Goal: Task Accomplishment & Management: Complete application form

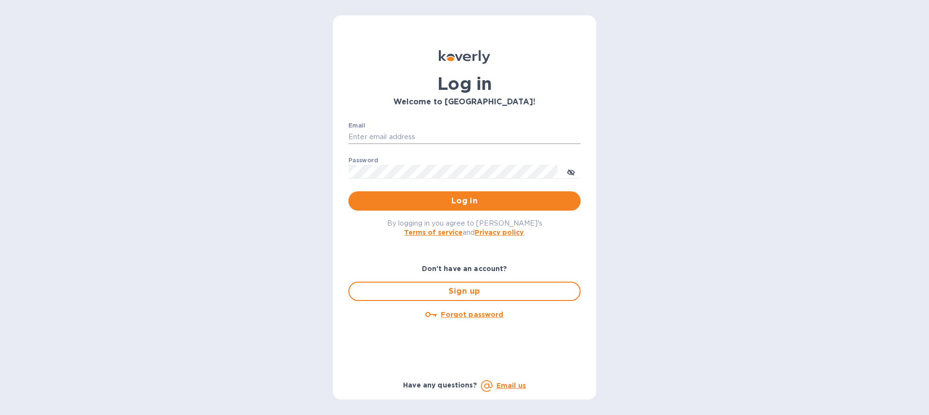
type input "berryr@shtiks.com"
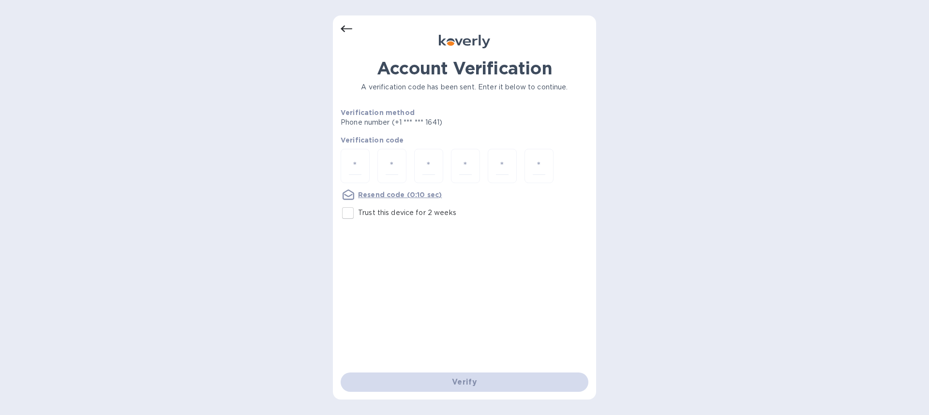
click at [349, 211] on input "Trust this device for 2 weeks" at bounding box center [348, 213] width 20 height 20
checkbox input "true"
click at [354, 167] on input "number" at bounding box center [355, 166] width 13 height 18
paste input "3"
type input "3"
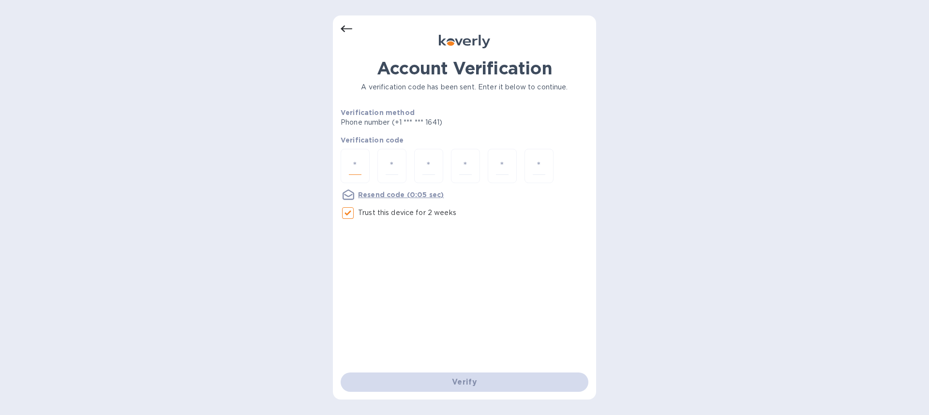
type input "6"
type input "1"
type input "0"
type input "2"
type input "6"
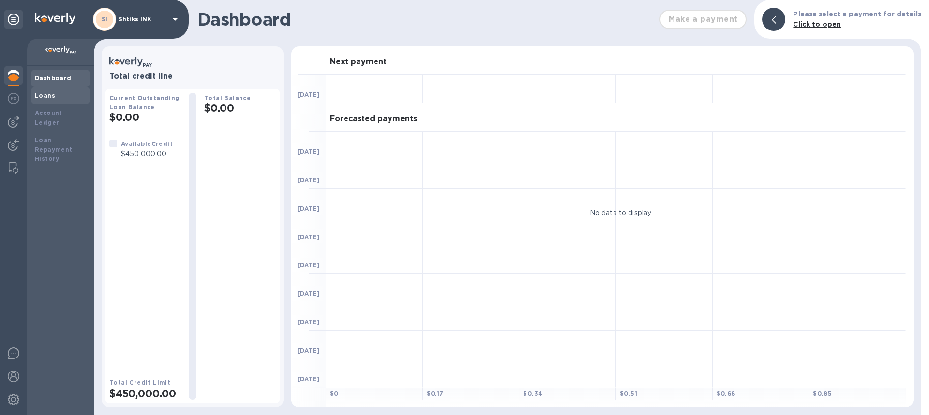
click at [51, 96] on b "Loans" at bounding box center [45, 95] width 20 height 7
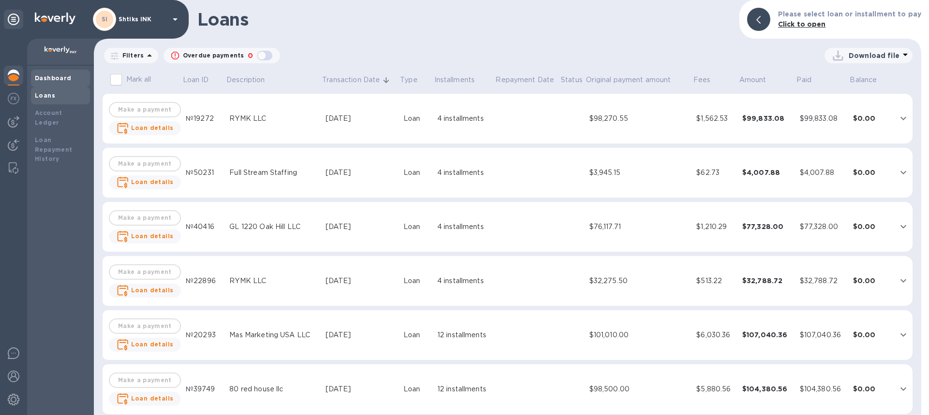
click at [52, 77] on b "Dashboard" at bounding box center [53, 77] width 37 height 7
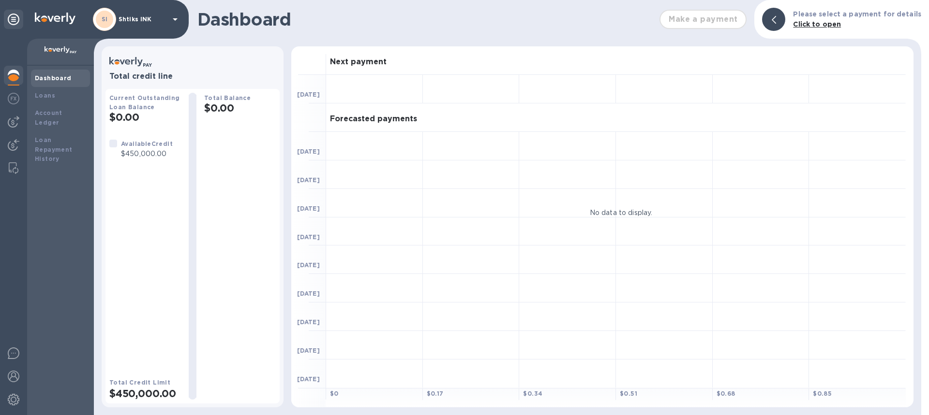
click at [700, 25] on div "Make a payment" at bounding box center [702, 19] width 95 height 27
click at [15, 118] on img at bounding box center [14, 122] width 12 height 12
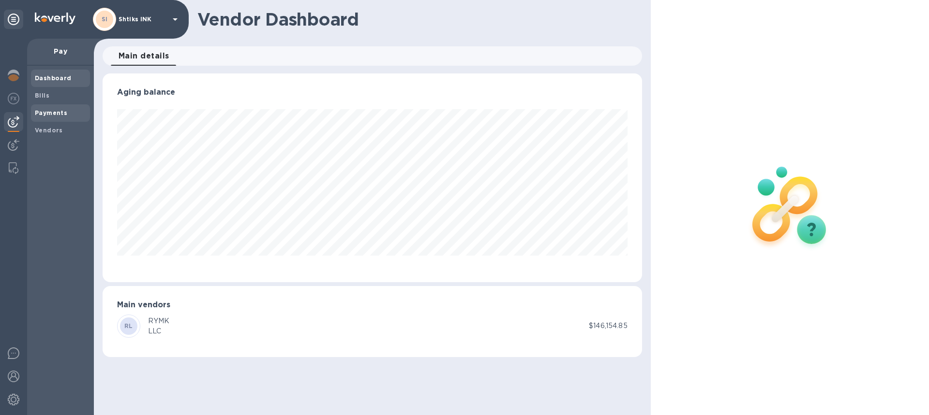
scroll to position [209, 539]
click at [44, 97] on b "Bills" at bounding box center [42, 95] width 15 height 7
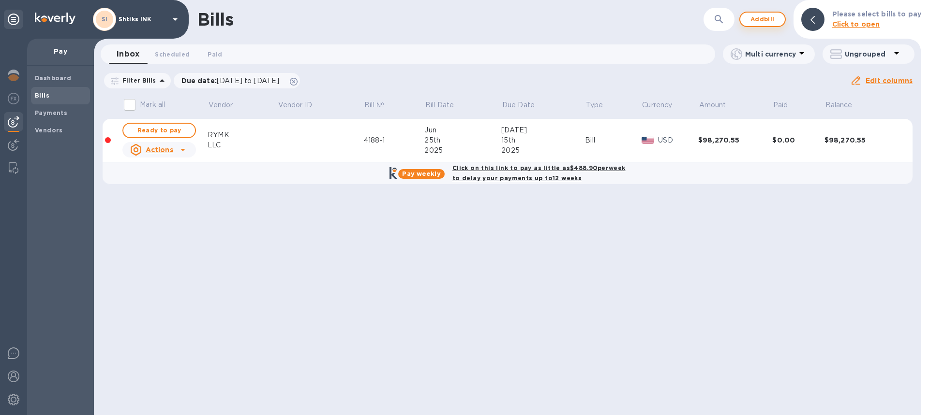
click at [767, 22] on span "Add bill" at bounding box center [762, 20] width 29 height 12
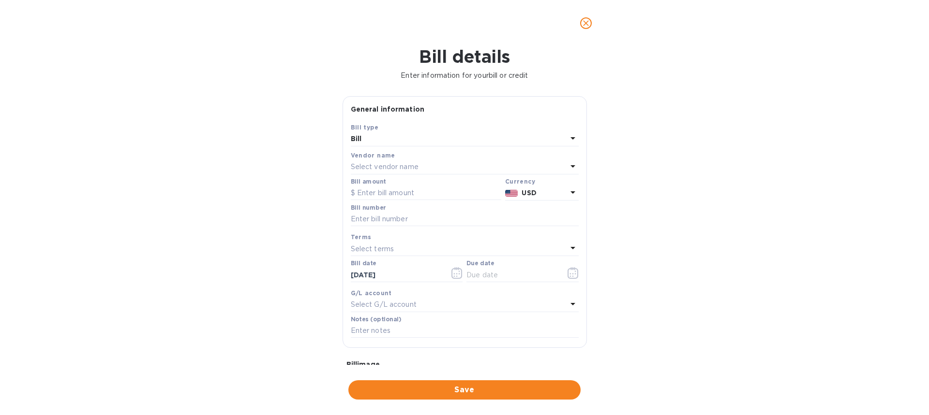
click at [397, 166] on p "Select vendor name" at bounding box center [385, 167] width 68 height 10
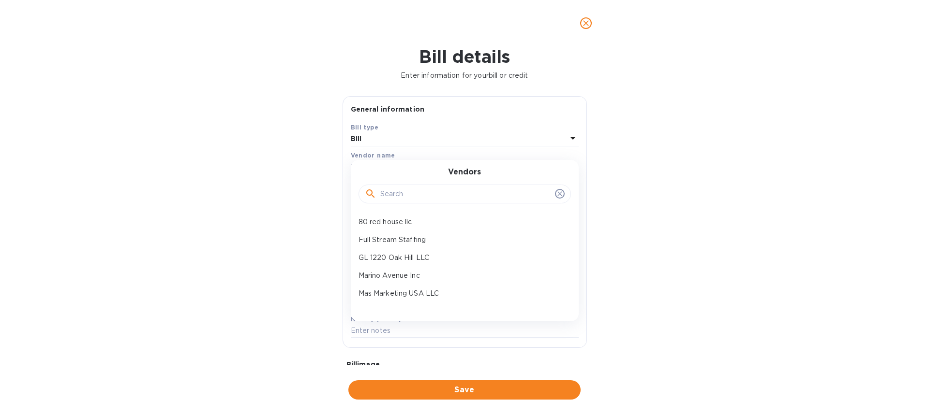
click at [407, 196] on input "text" at bounding box center [465, 194] width 171 height 15
type input "ry"
click at [379, 220] on p "RYMK LLC" at bounding box center [460, 222] width 205 height 10
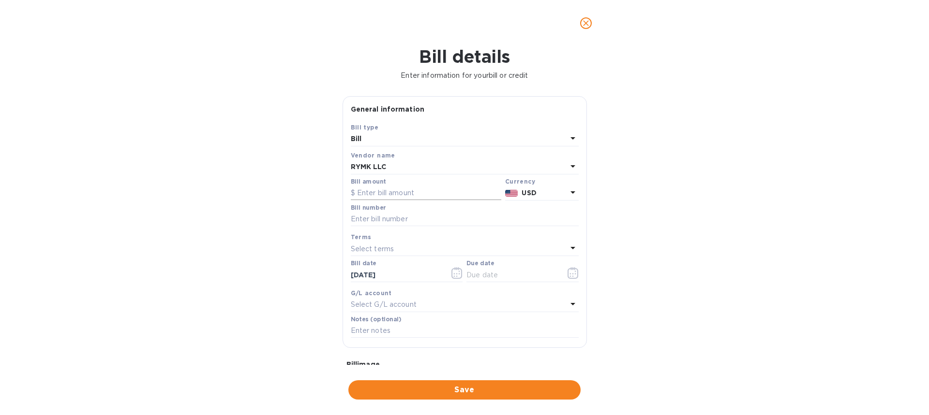
click at [392, 194] on input "text" at bounding box center [426, 193] width 150 height 15
paste input "97,776.00"
type input "97,776.00"
click at [387, 218] on input "text" at bounding box center [465, 219] width 228 height 15
paste input "4298"
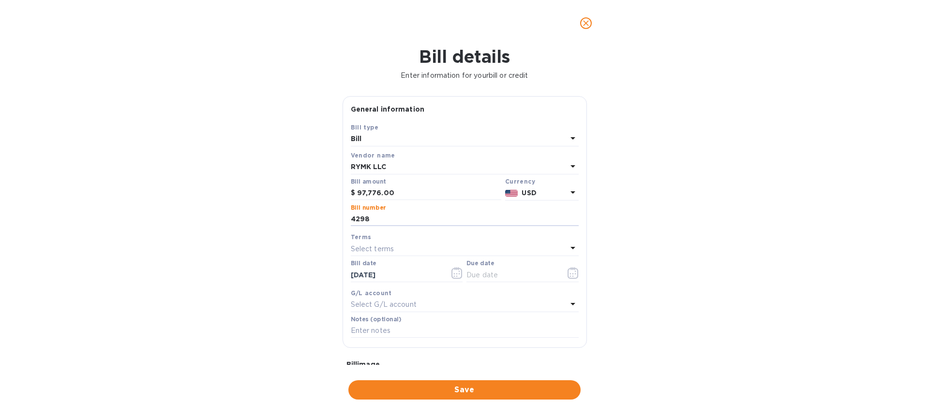
type input "4298"
click at [377, 240] on div "Terms" at bounding box center [465, 237] width 228 height 10
click at [383, 247] on p "Select terms" at bounding box center [373, 249] width 44 height 10
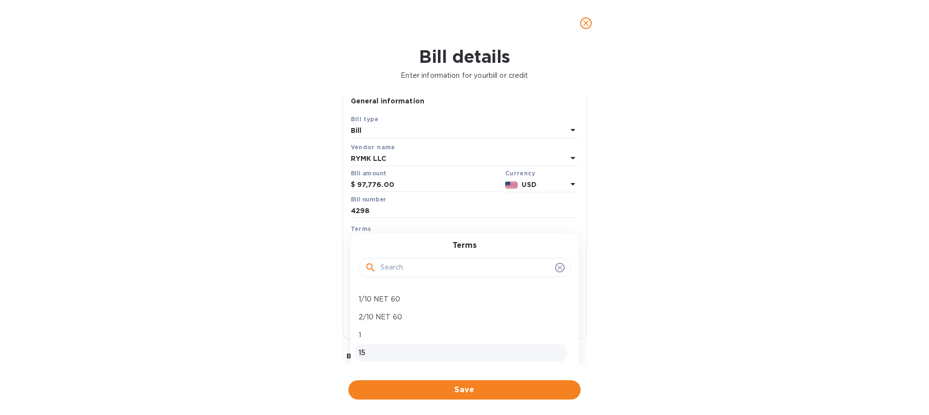
scroll to position [9, 0]
click at [376, 348] on p "15" at bounding box center [460, 353] width 205 height 10
type input "[DATE]"
click at [454, 264] on icon "button" at bounding box center [456, 265] width 11 height 12
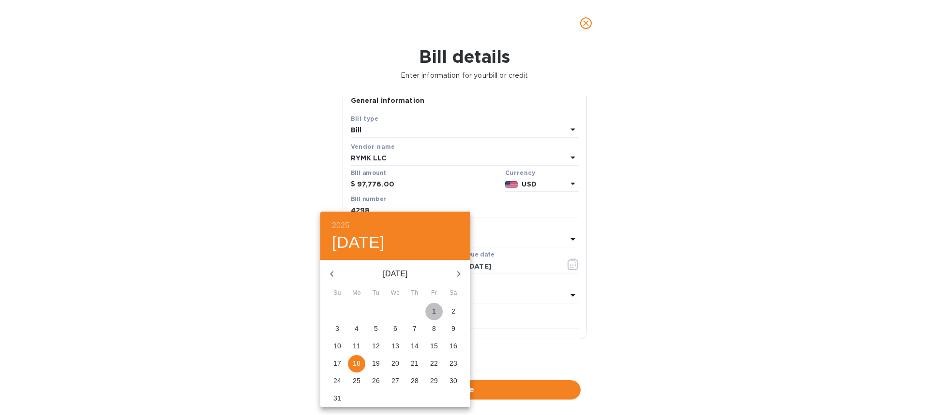
click at [434, 311] on p "1" at bounding box center [434, 312] width 4 height 10
type input "[DATE]"
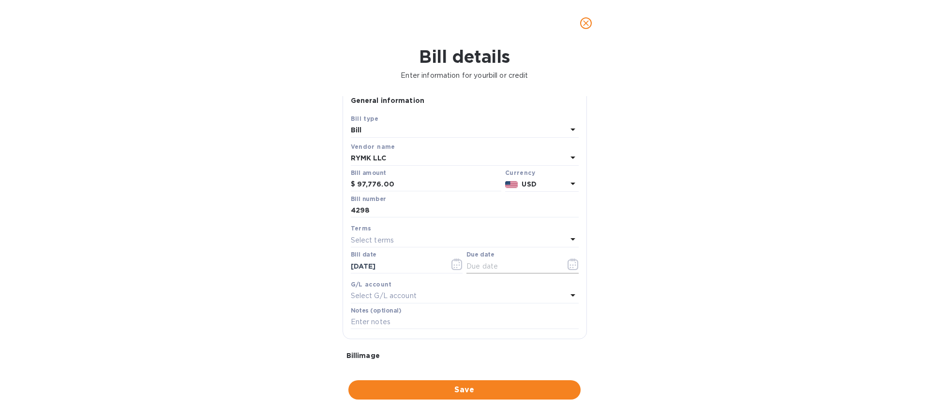
click at [489, 268] on input "text" at bounding box center [511, 266] width 91 height 15
click at [567, 266] on icon "button" at bounding box center [572, 265] width 11 height 12
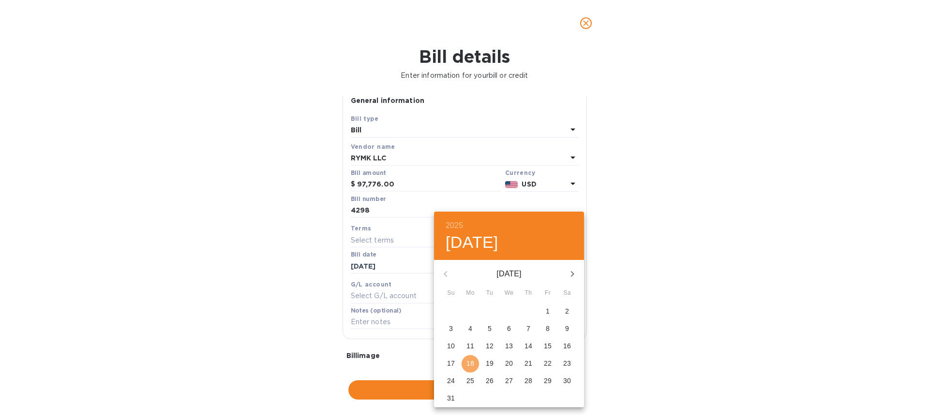
click at [471, 364] on p "18" at bounding box center [470, 364] width 8 height 10
type input "[DATE]"
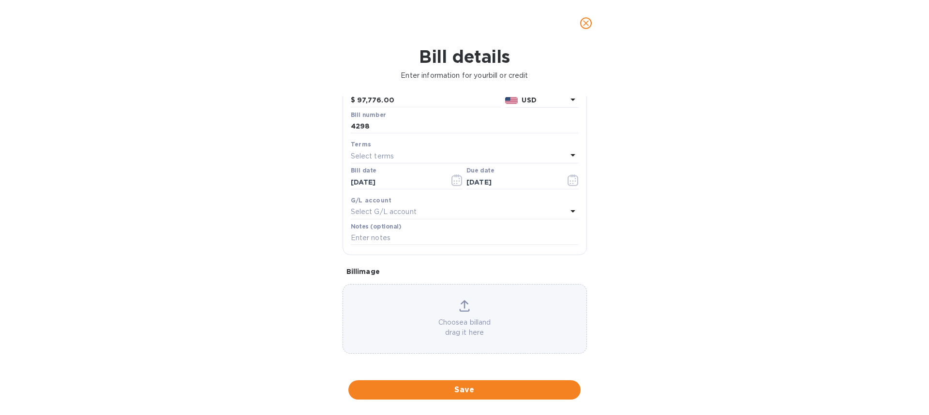
scroll to position [93, 0]
click at [475, 314] on div "Choose a bill and drag it here" at bounding box center [464, 319] width 243 height 38
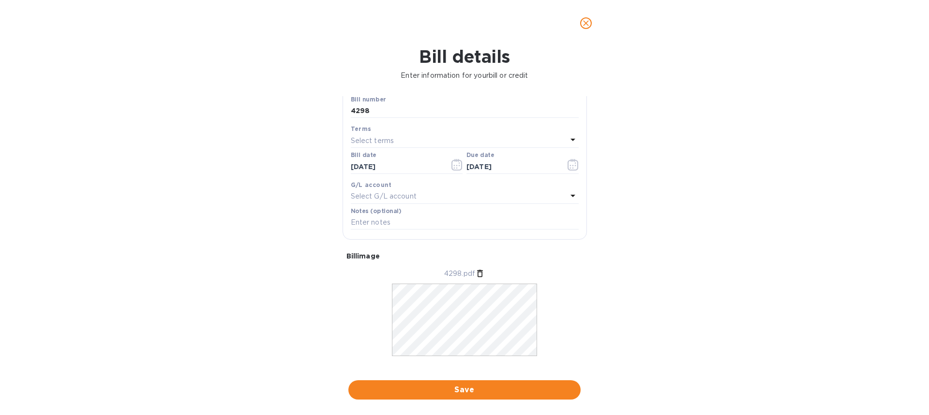
scroll to position [123, 0]
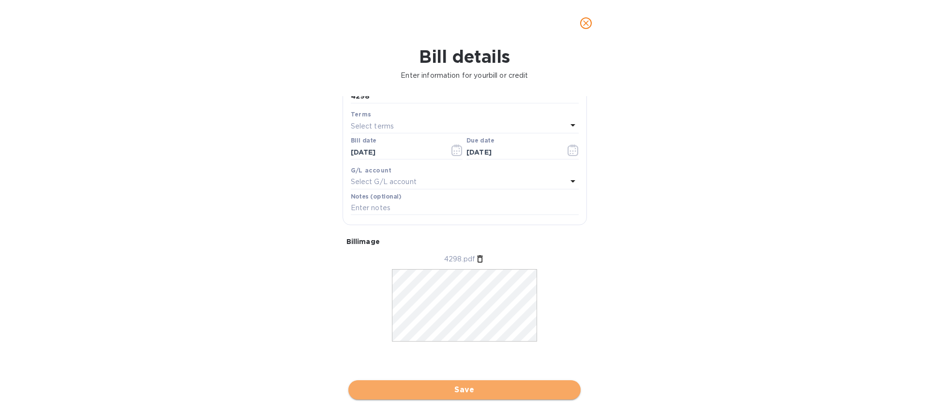
click at [491, 392] on span "Save" at bounding box center [464, 391] width 217 height 12
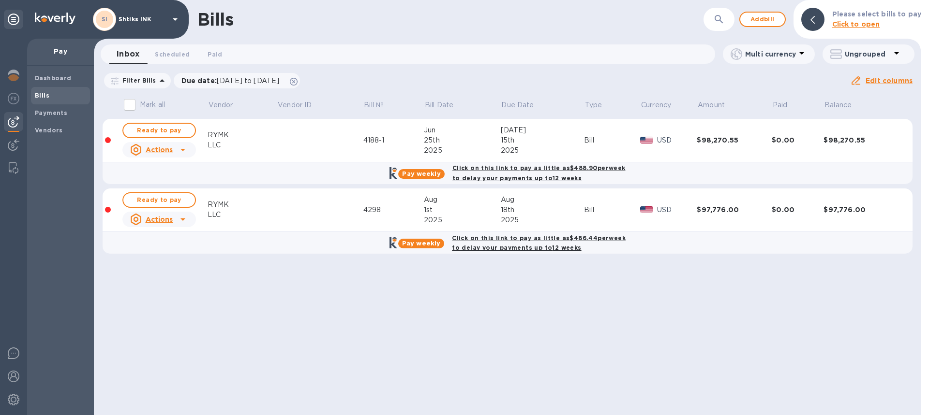
click at [430, 245] on b "Pay weekly" at bounding box center [421, 243] width 38 height 7
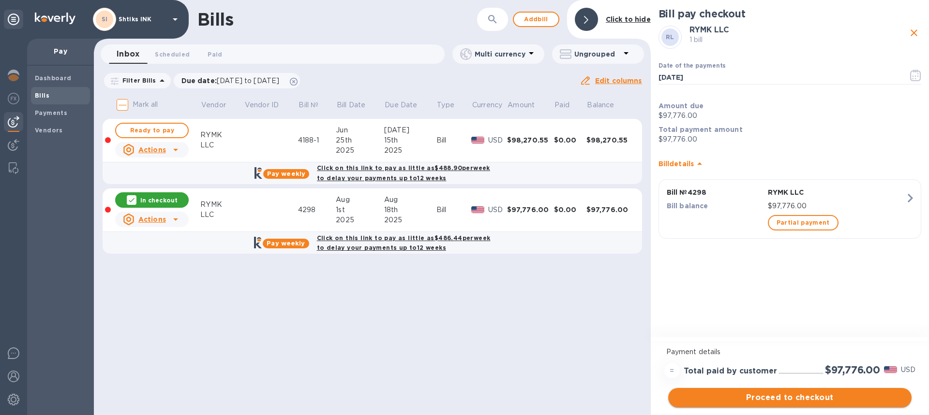
click at [874, 397] on span "Proceed to checkout" at bounding box center [790, 398] width 228 height 12
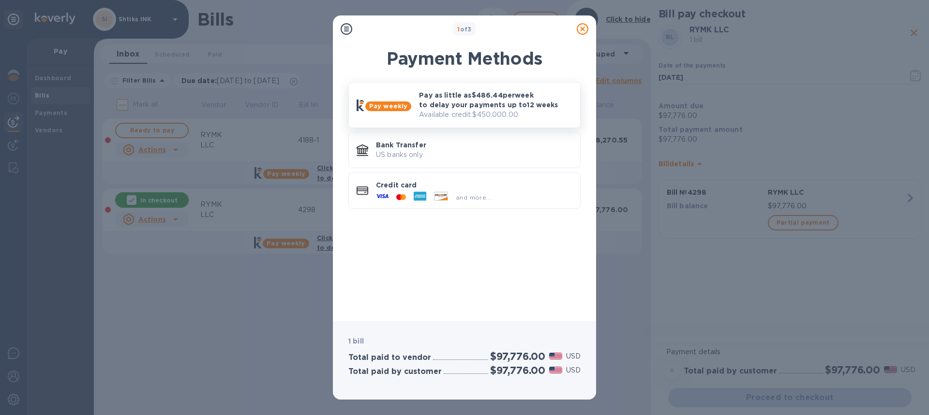
click at [457, 113] on p "Available credit: $450,000.00" at bounding box center [495, 115] width 153 height 10
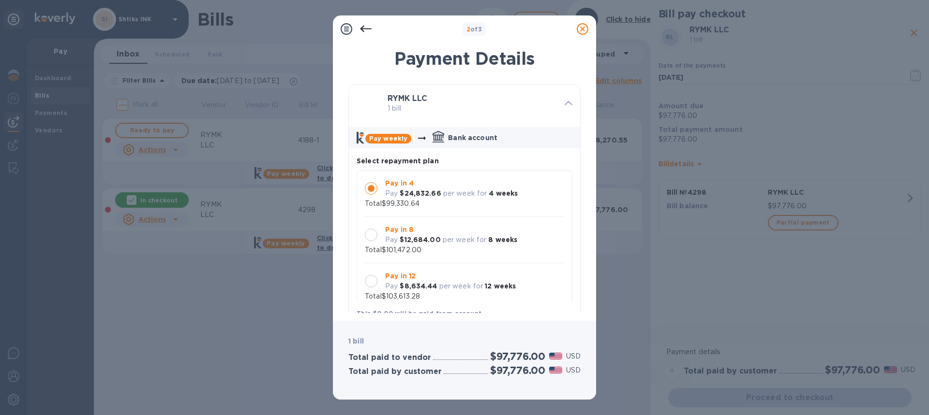
scroll to position [9, 0]
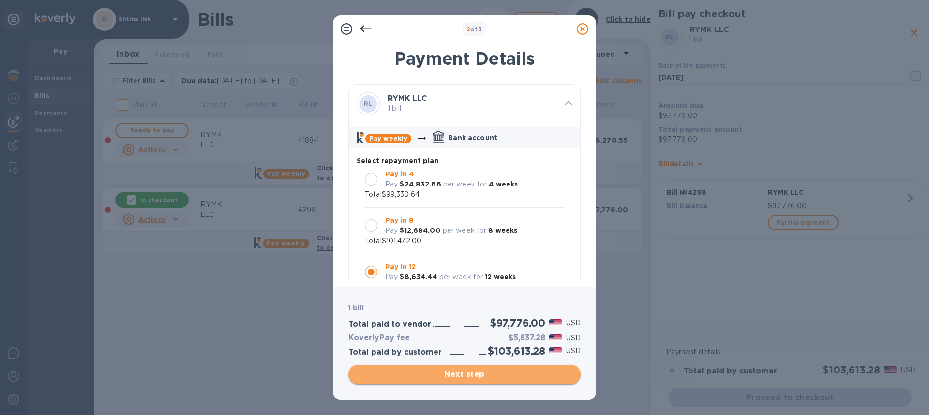
click at [513, 378] on span "Next step" at bounding box center [464, 375] width 217 height 12
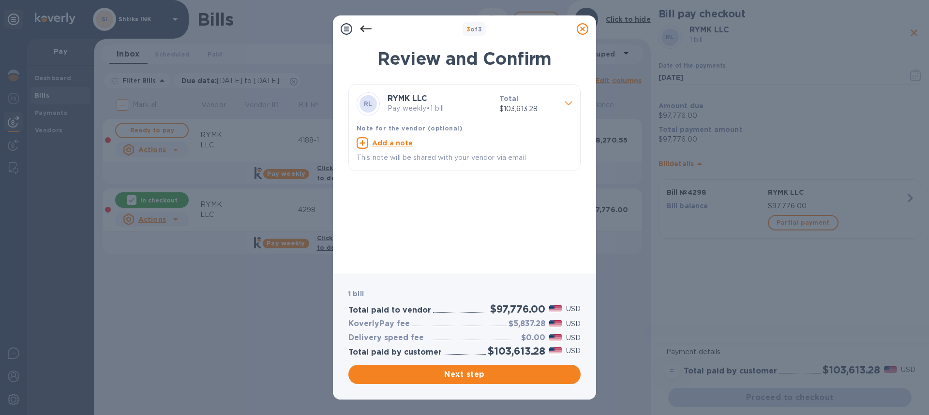
click at [500, 385] on div "Next step" at bounding box center [464, 374] width 236 height 23
click at [566, 104] on icon at bounding box center [568, 103] width 8 height 4
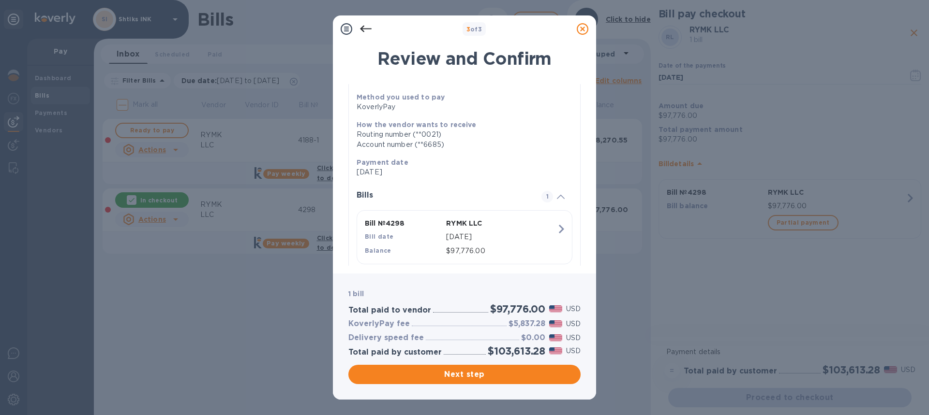
scroll to position [90, 0]
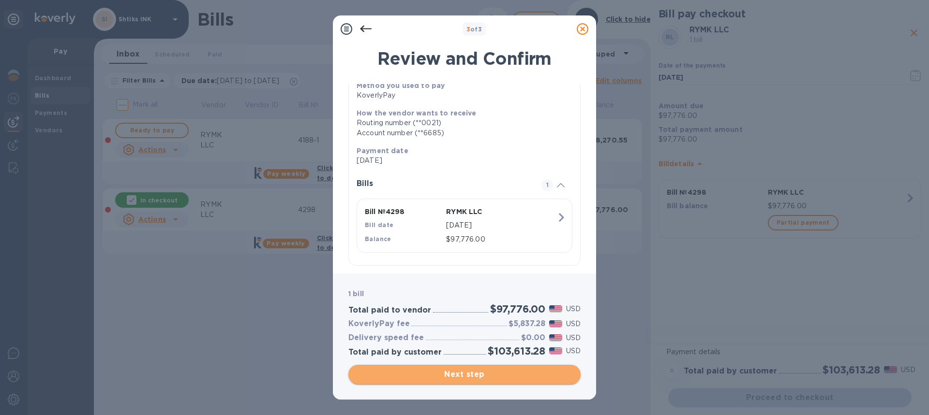
click at [506, 377] on span "Next step" at bounding box center [464, 375] width 217 height 12
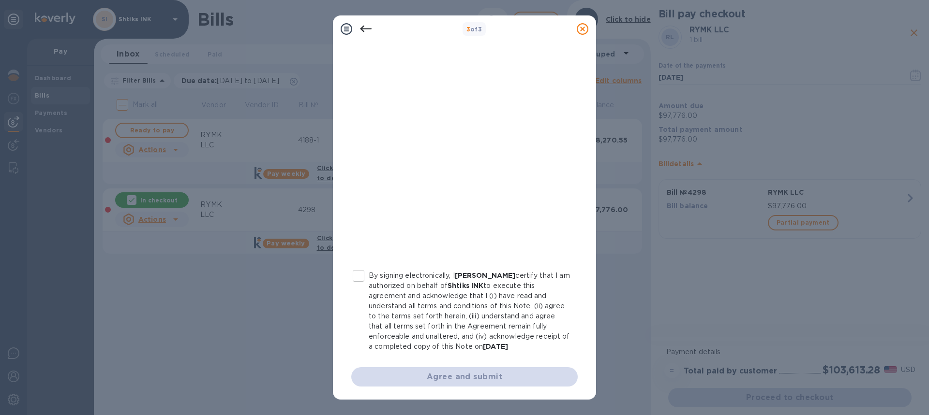
scroll to position [125, 0]
drag, startPoint x: 361, startPoint y: 274, endPoint x: 372, endPoint y: 282, distance: 13.8
click at [360, 274] on input "By signing electronically, I [PERSON_NAME] certify that I am authorized on beha…" at bounding box center [358, 276] width 20 height 20
checkbox input "true"
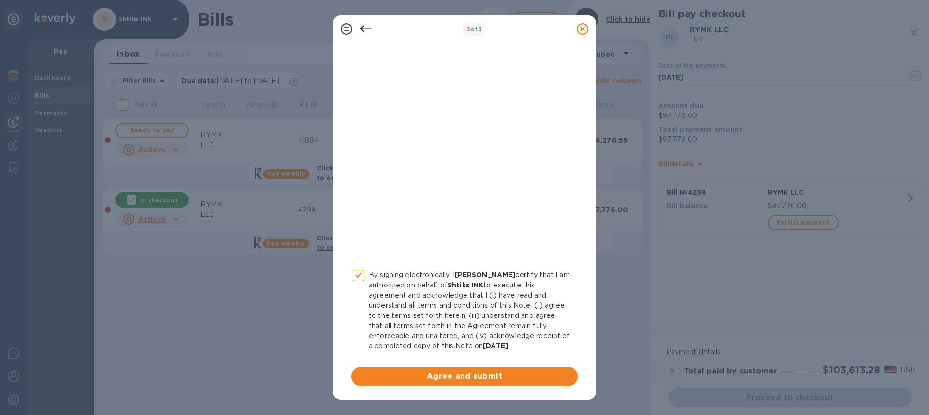
click at [369, 30] on icon at bounding box center [366, 29] width 12 height 12
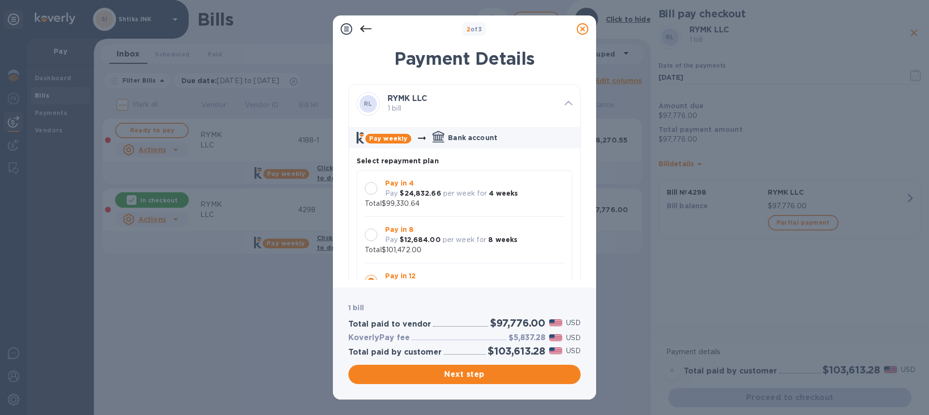
scroll to position [9, 0]
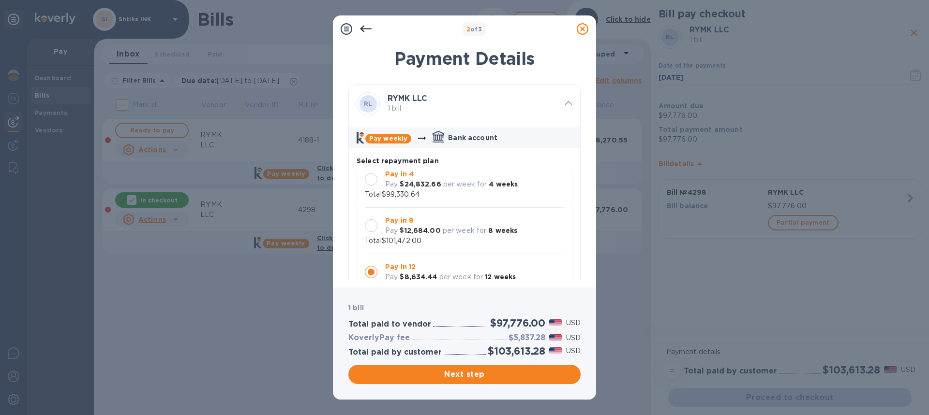
click at [373, 182] on div at bounding box center [371, 179] width 13 height 13
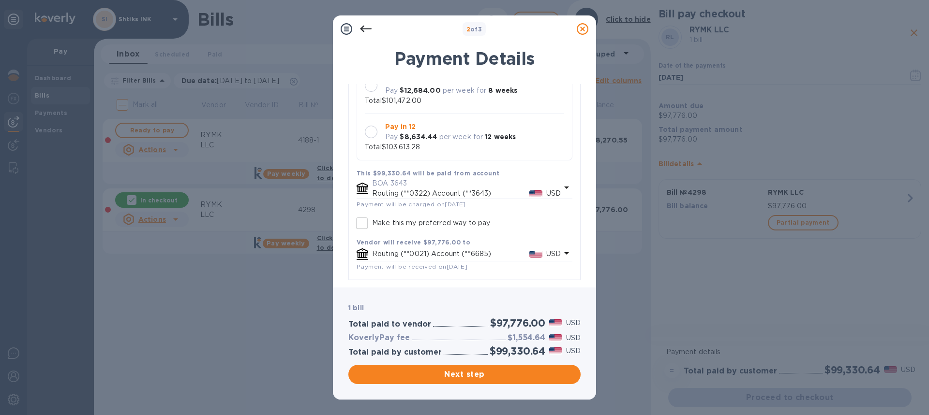
scroll to position [168, 0]
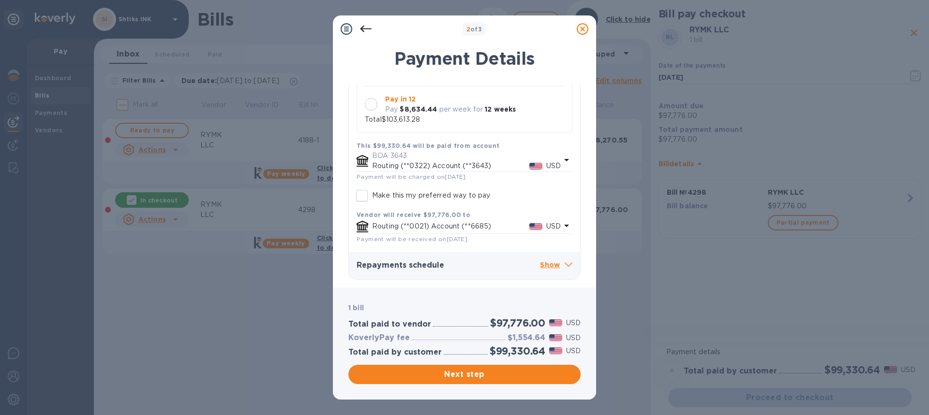
click at [547, 267] on p "Show" at bounding box center [556, 266] width 32 height 12
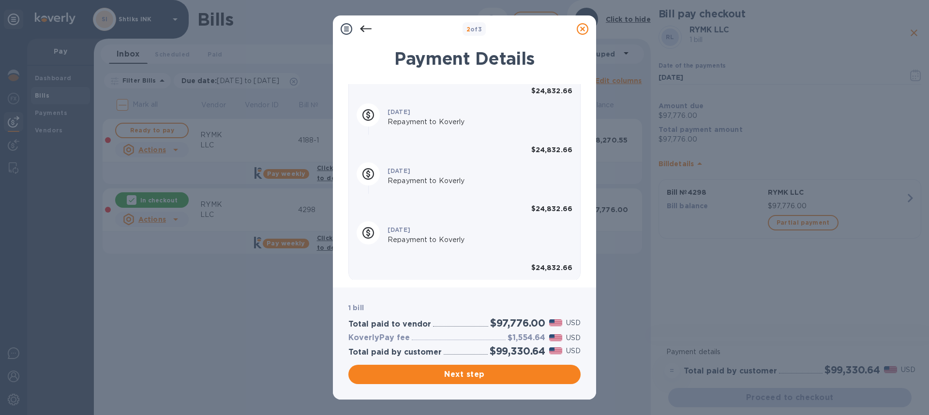
scroll to position [462, 0]
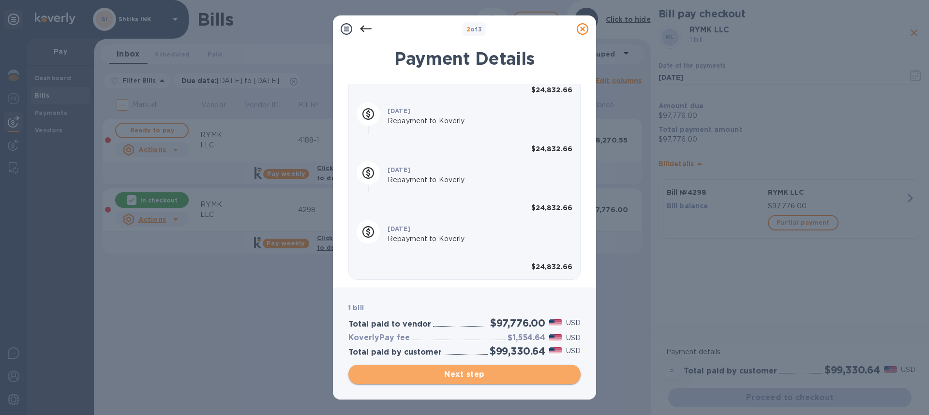
click at [535, 380] on span "Next step" at bounding box center [464, 375] width 217 height 12
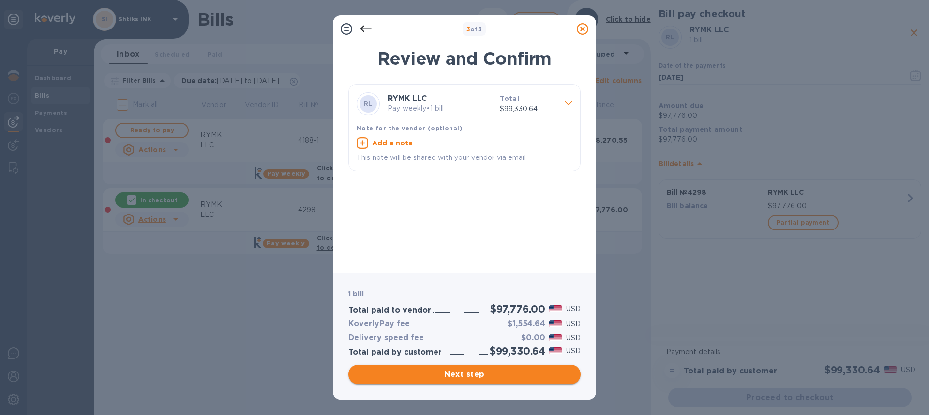
click at [552, 378] on span "Next step" at bounding box center [464, 375] width 217 height 12
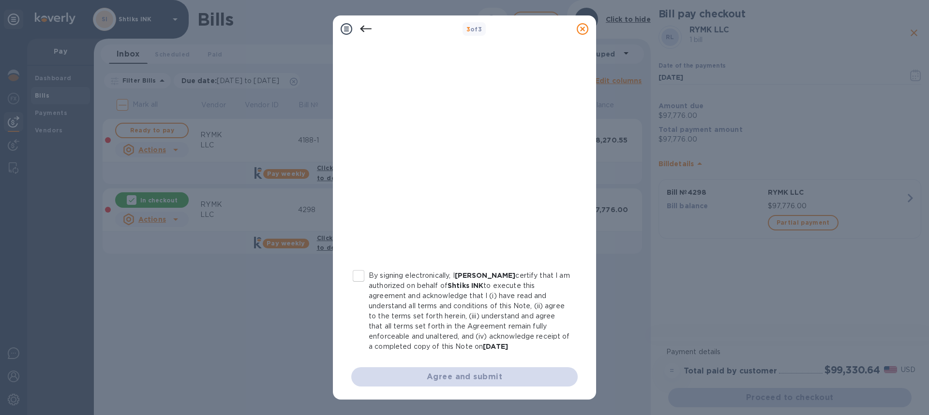
scroll to position [125, 0]
click at [361, 273] on input "By signing electronically, I [PERSON_NAME] certify that I am authorized on beha…" at bounding box center [358, 276] width 20 height 20
checkbox input "true"
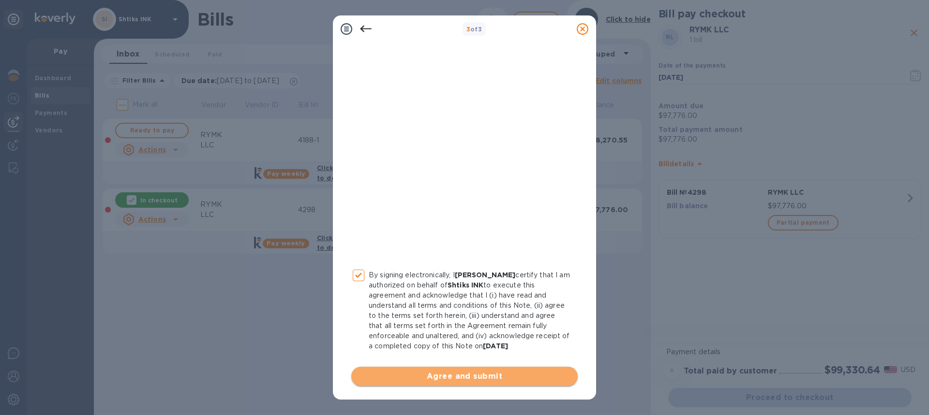
click at [501, 380] on span "Agree and submit" at bounding box center [464, 377] width 211 height 12
